Goal: Information Seeking & Learning: Learn about a topic

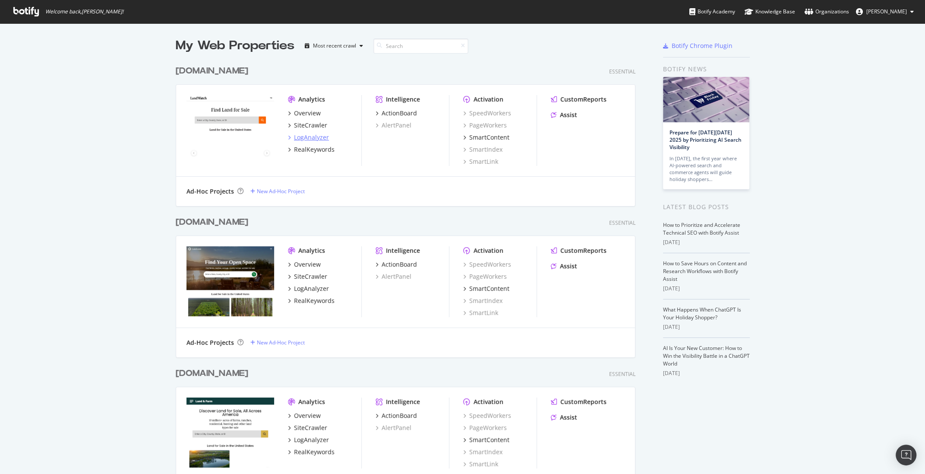
click at [314, 139] on div "LogAnalyzer" at bounding box center [311, 137] width 35 height 9
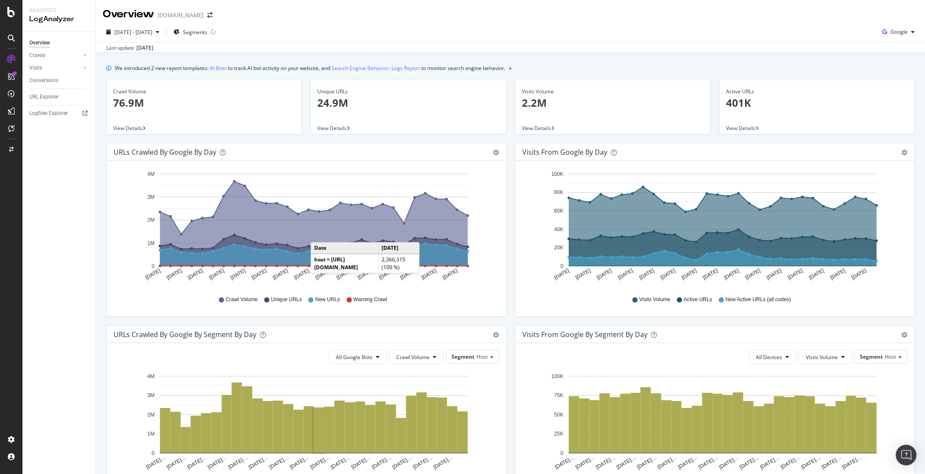
click at [40, 44] on div "Overview" at bounding box center [39, 42] width 21 height 9
click at [13, 14] on icon at bounding box center [11, 12] width 8 height 10
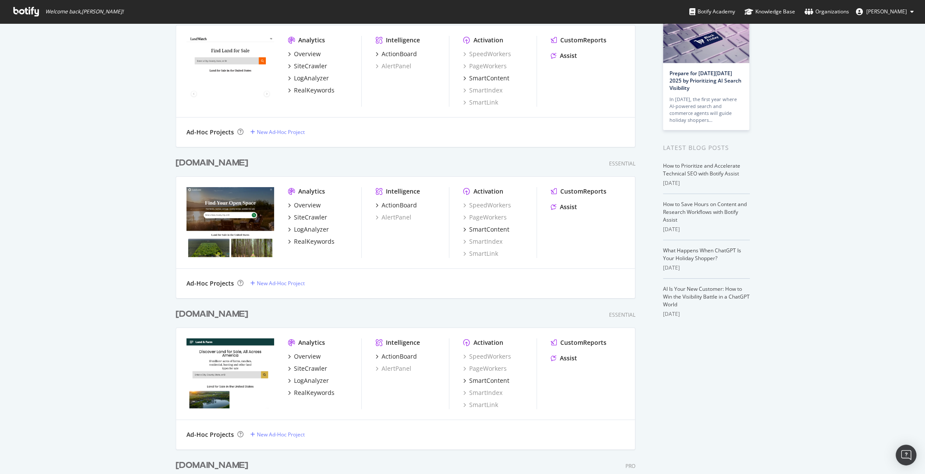
scroll to position [61, 0]
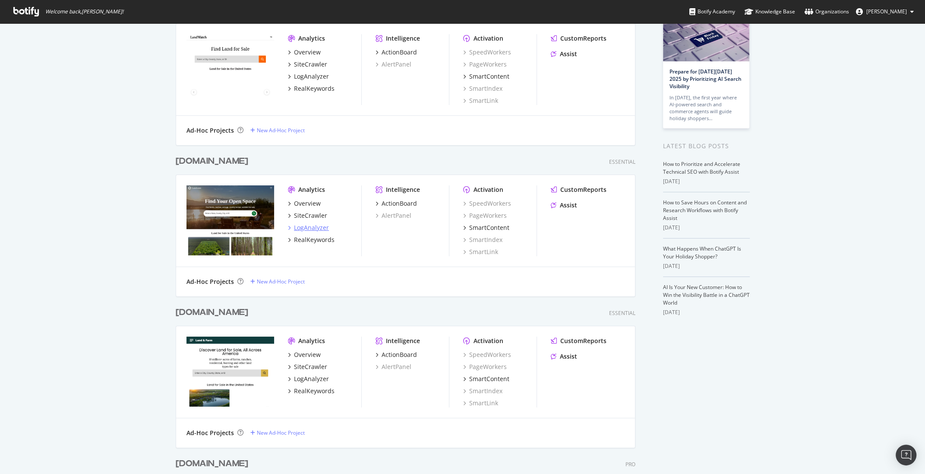
click at [314, 228] on div "LogAnalyzer" at bounding box center [311, 227] width 35 height 9
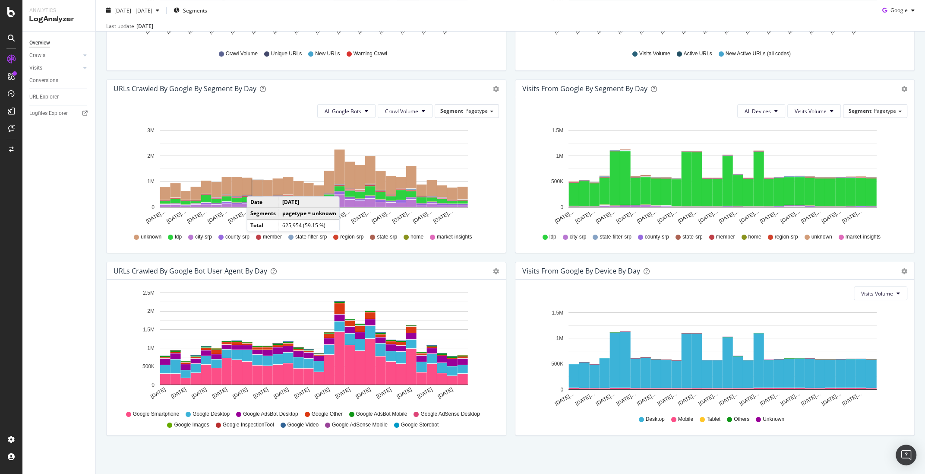
scroll to position [243, 0]
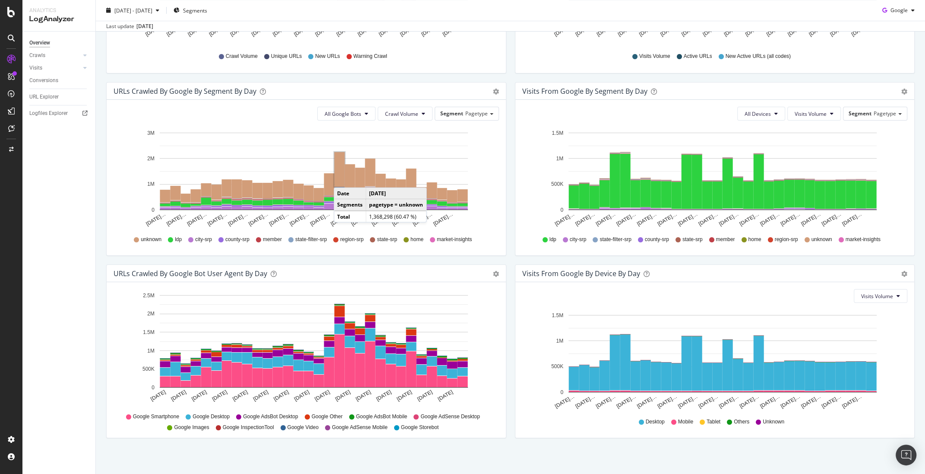
click at [342, 178] on rect "A chart." at bounding box center [340, 169] width 10 height 35
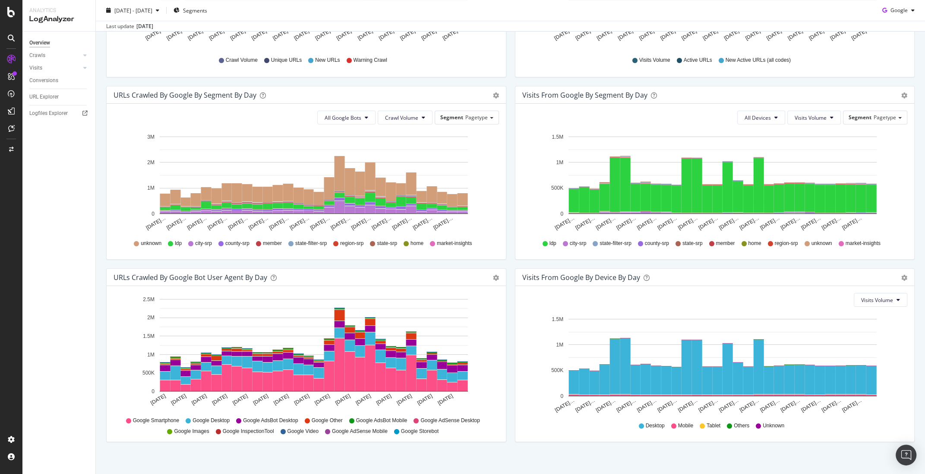
scroll to position [246, 0]
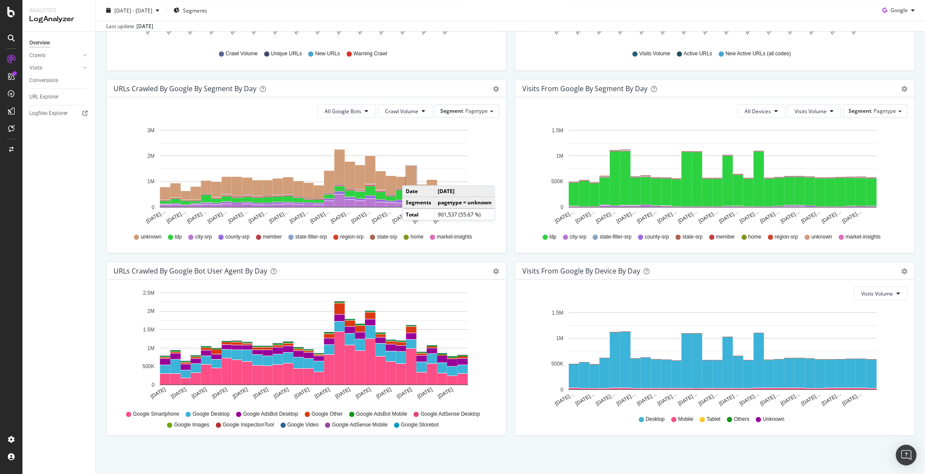
click at [411, 176] on rect "A chart." at bounding box center [411, 177] width 10 height 22
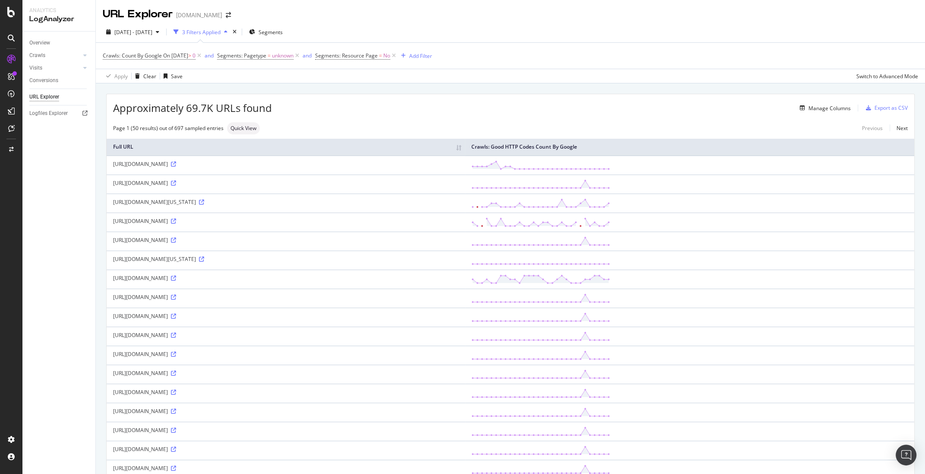
click at [402, 125] on div "Page 1 (50 results) out of 697 sampled entries Quick View Previous Next" at bounding box center [511, 128] width 808 height 12
click at [470, 32] on div "[DATE] - [DATE] 3 Filters Applied Segments" at bounding box center [511, 33] width 830 height 17
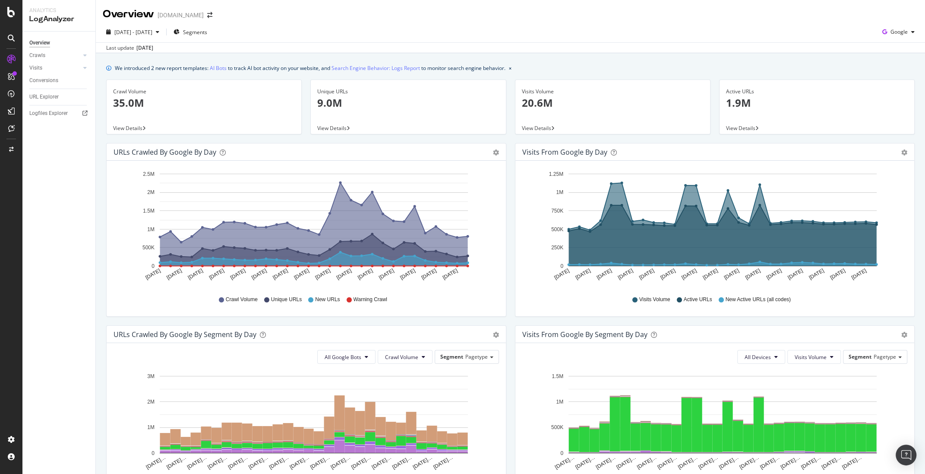
click at [509, 195] on div "URLs Crawled by Google by day Area Table Hold CMD (⌘) while clicking to filter …" at bounding box center [306, 234] width 409 height 182
